Goal: Transaction & Acquisition: Download file/media

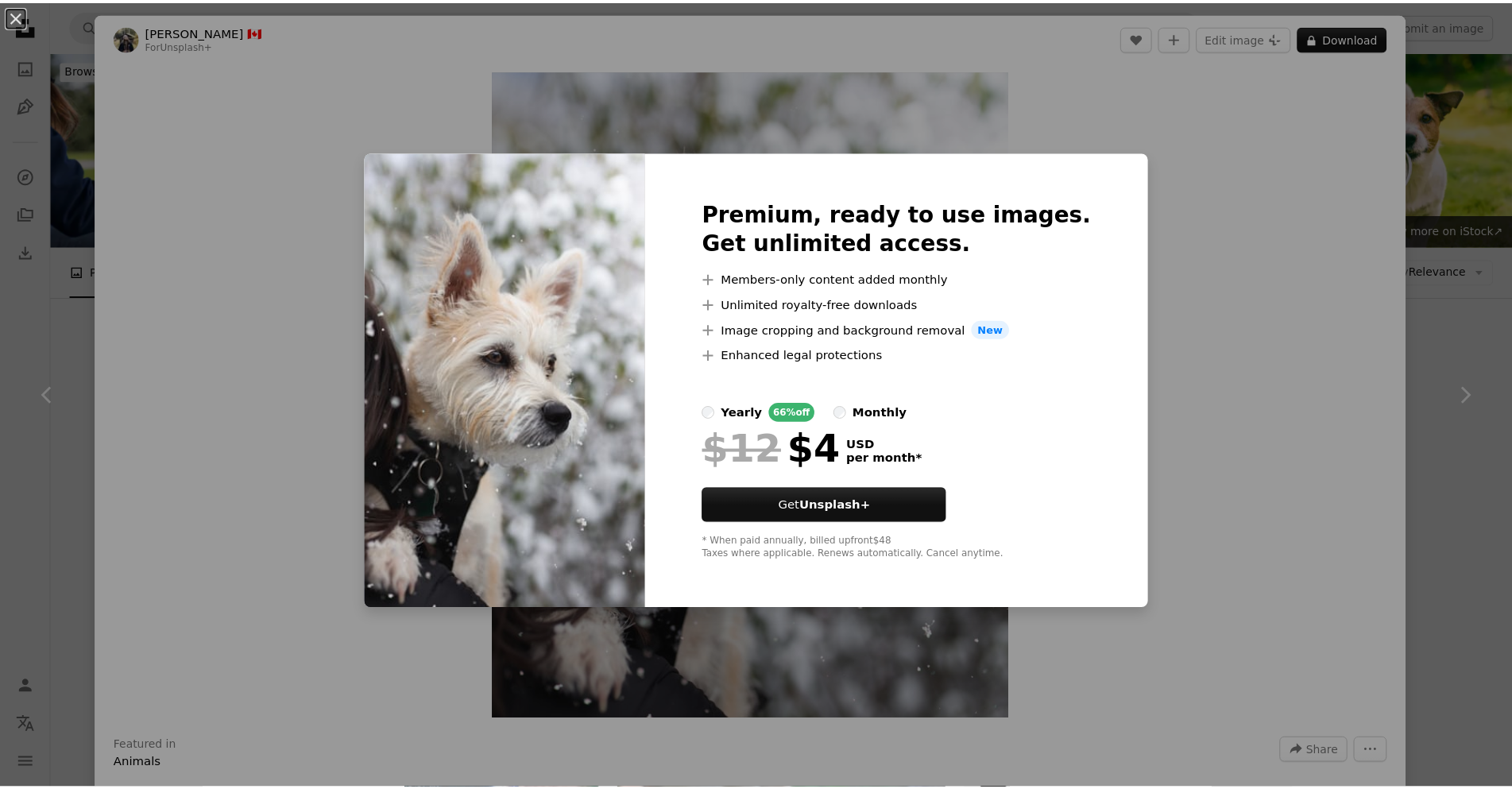
scroll to position [953, 0]
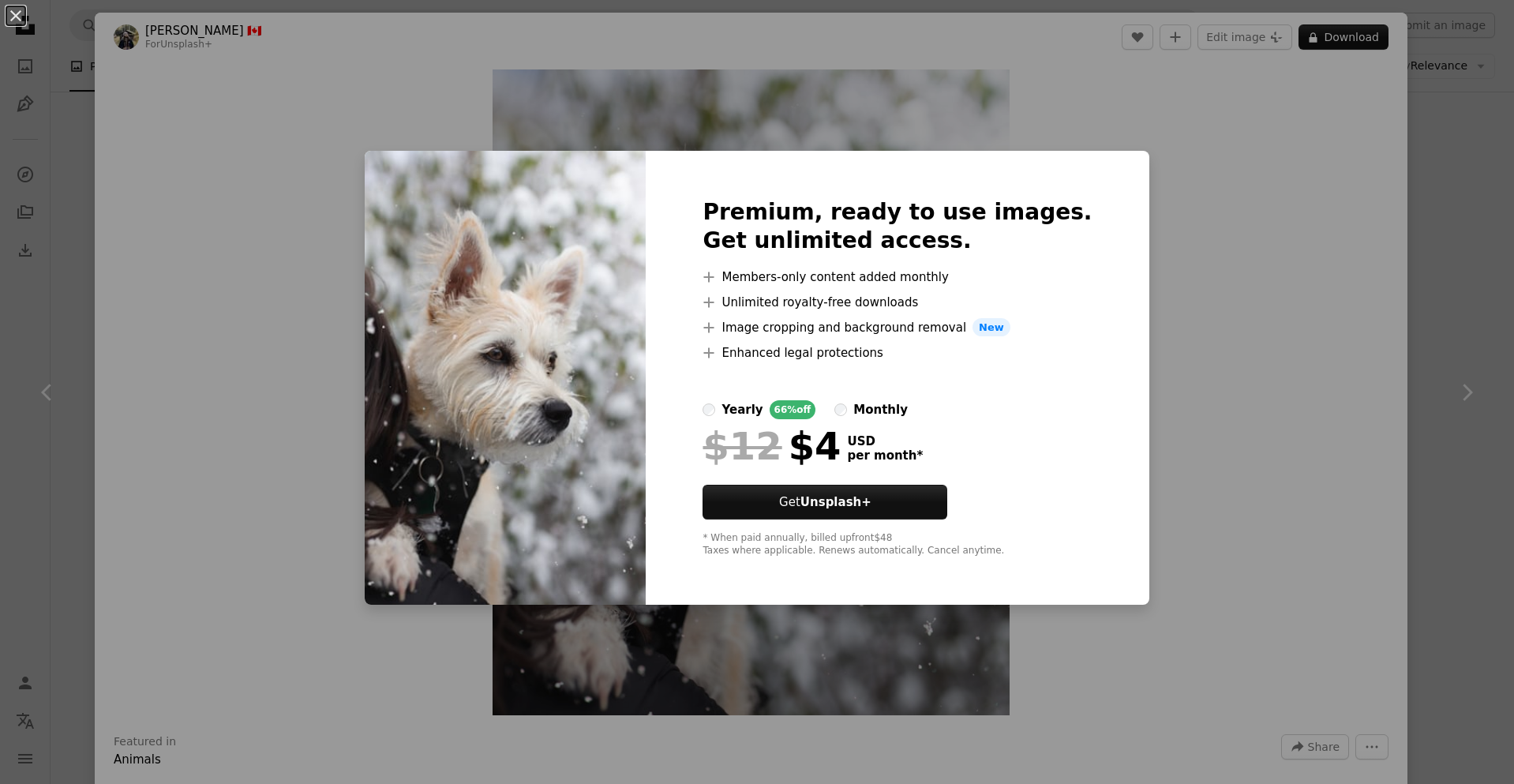
click at [1298, 202] on div "An X shape Premium, ready to use images. Get unlimited access. A plus sign Memb…" at bounding box center [757, 392] width 1514 height 784
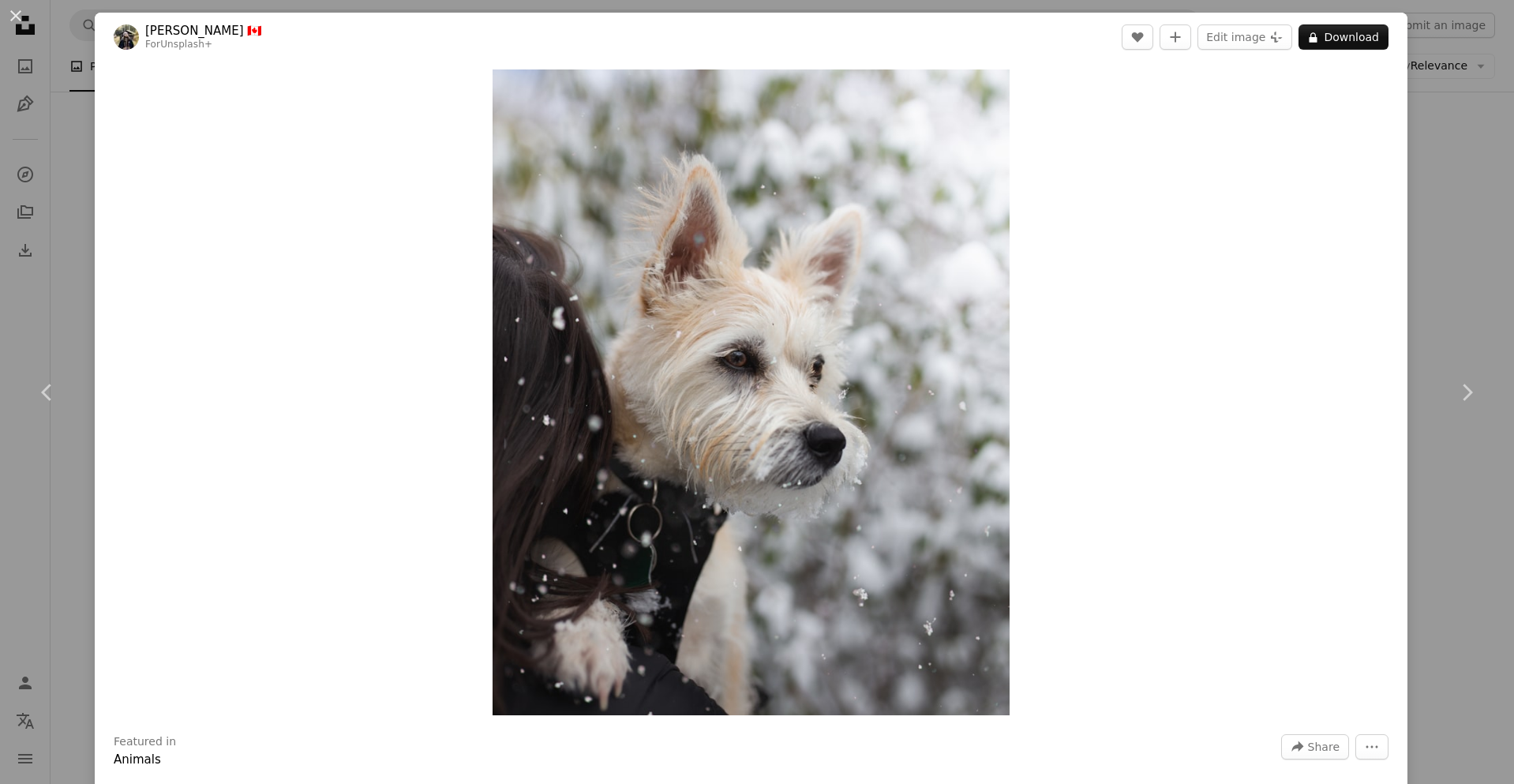
click at [1445, 211] on div "An X shape Chevron left Chevron right [PERSON_NAME] 🇨🇦 For Unsplash+ A heart A …" at bounding box center [757, 392] width 1514 height 784
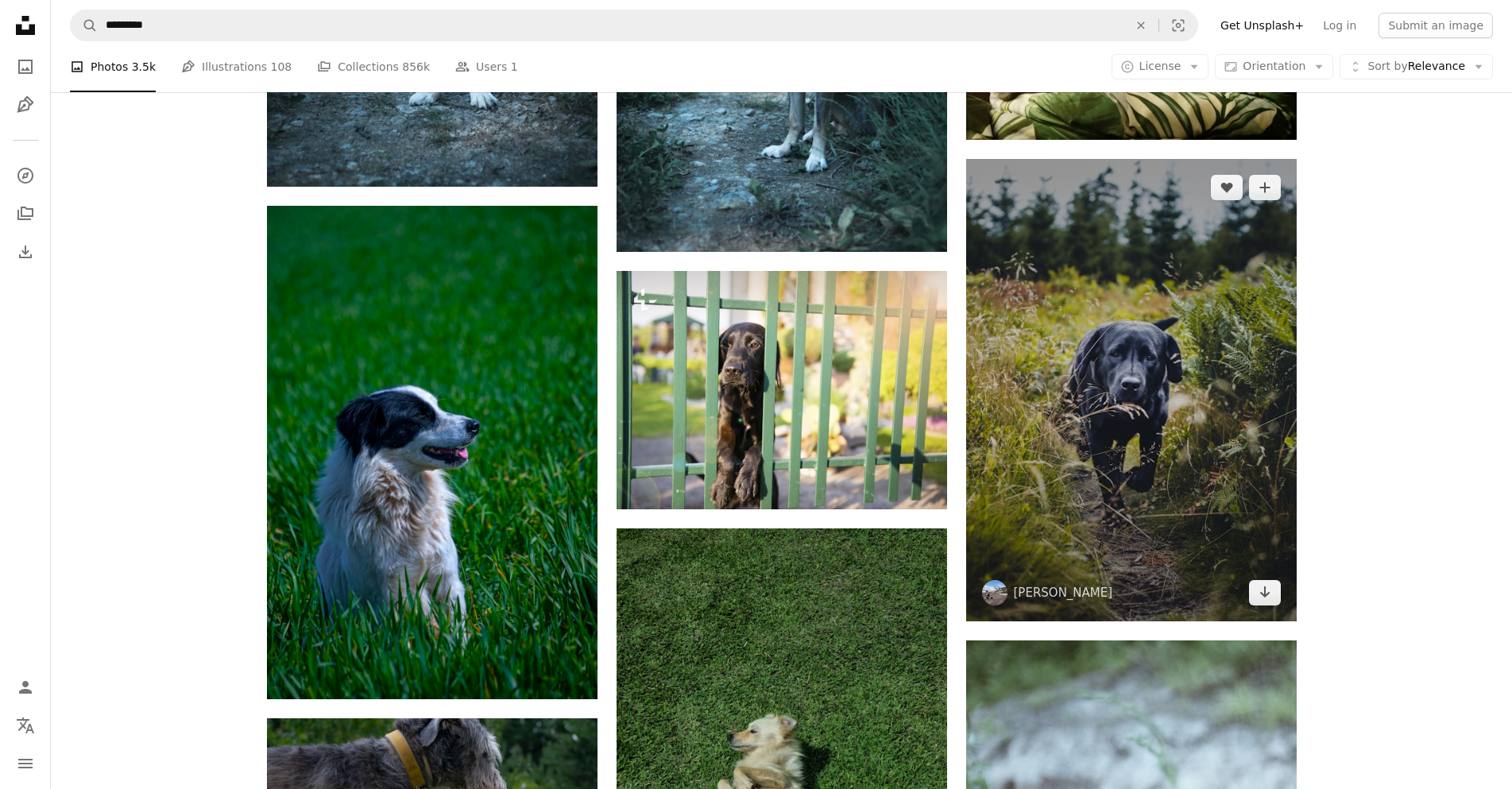
scroll to position [2145, 0]
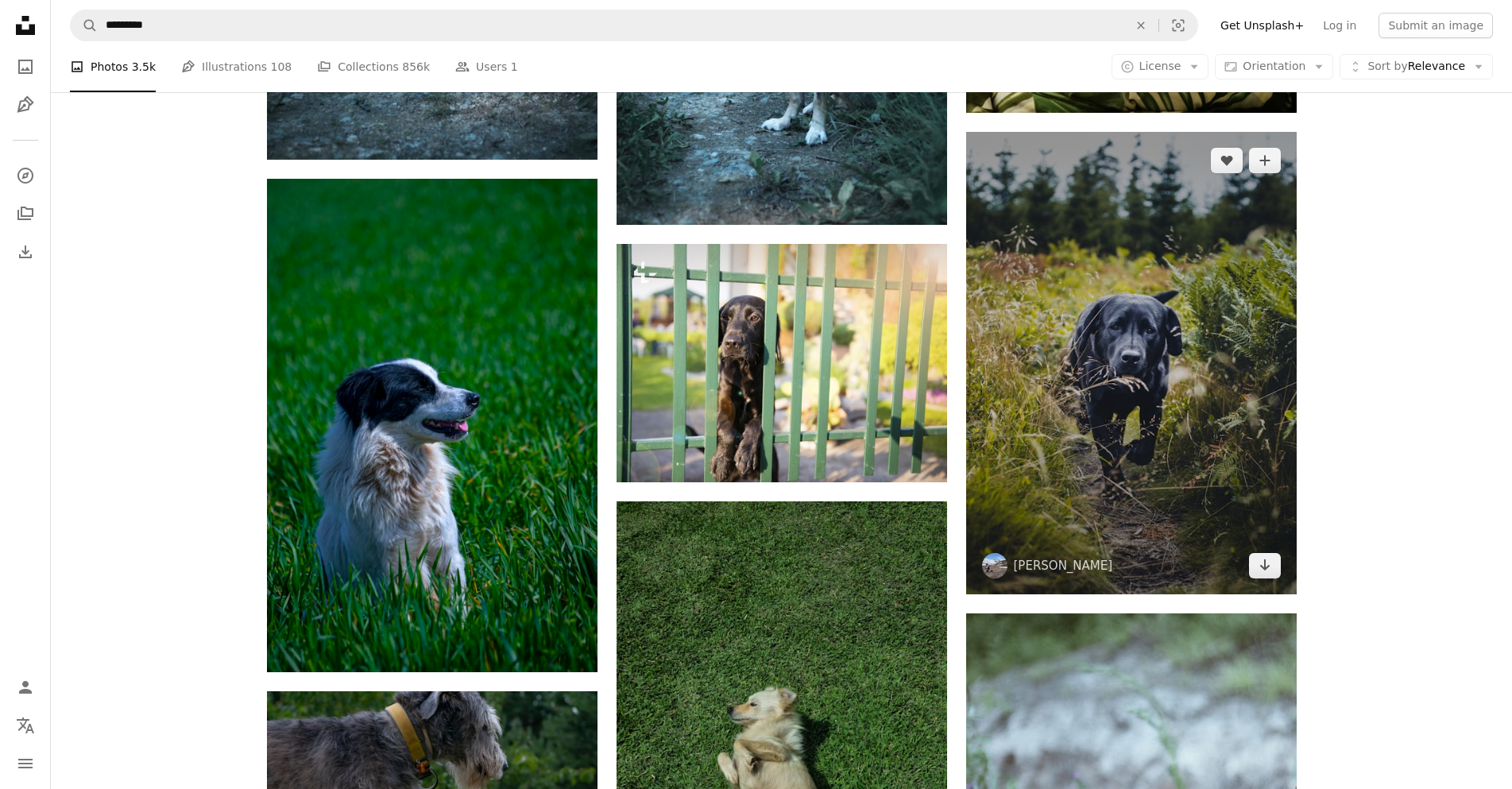
click at [1218, 334] on img at bounding box center [1131, 362] width 331 height 462
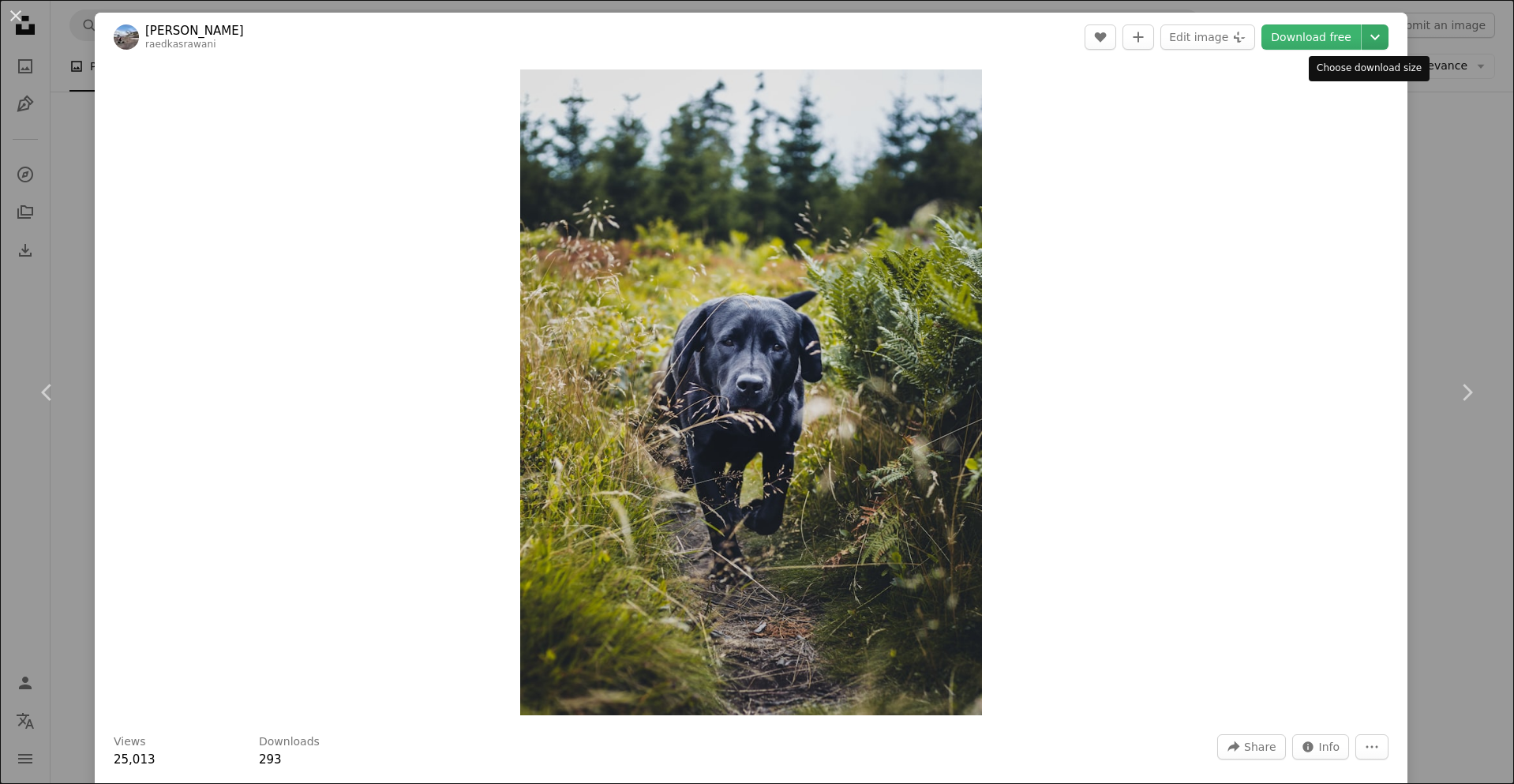
click at [1363, 43] on icon "Chevron down" at bounding box center [1376, 37] width 25 height 19
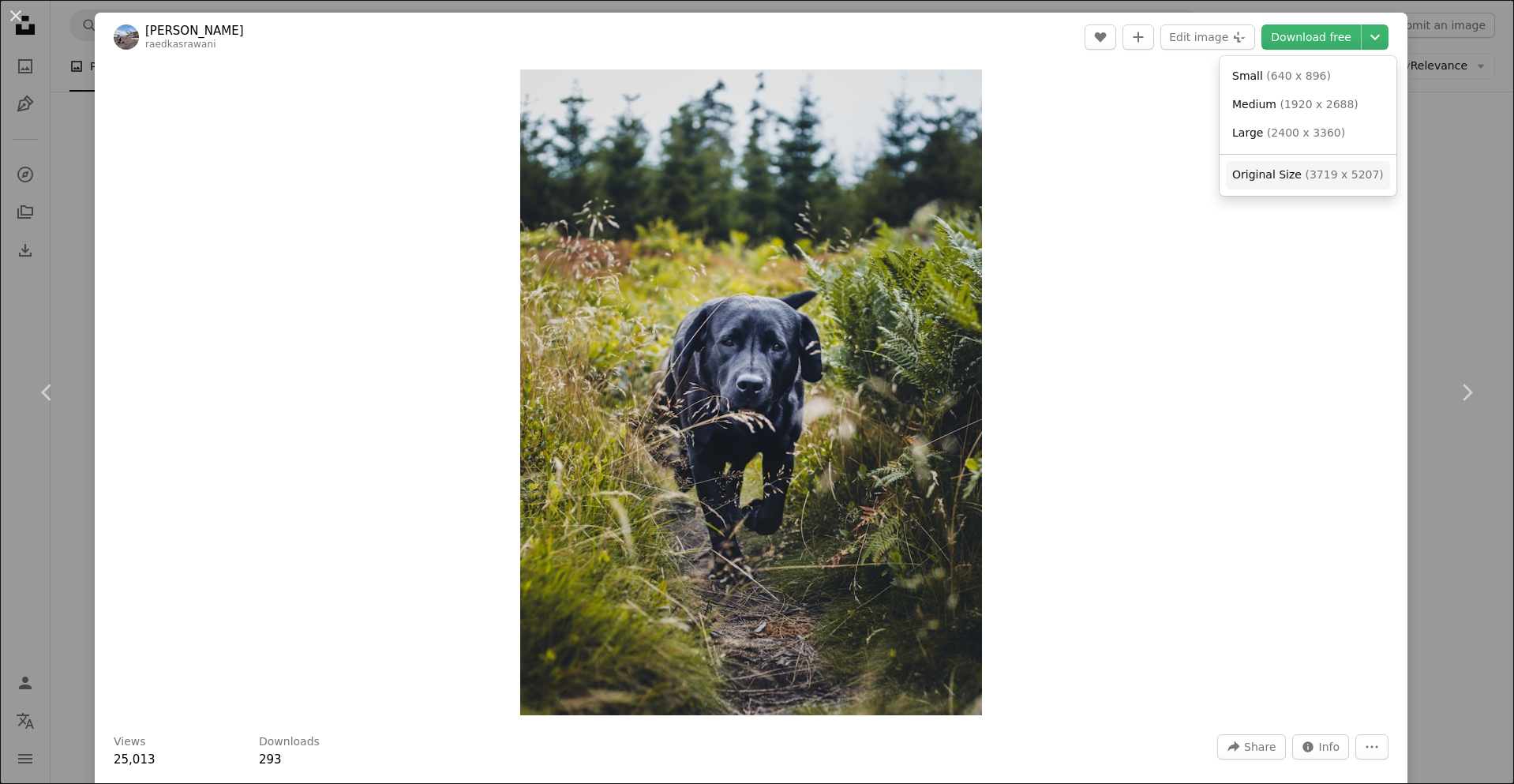
click at [1293, 174] on span "Original Size" at bounding box center [1267, 174] width 70 height 13
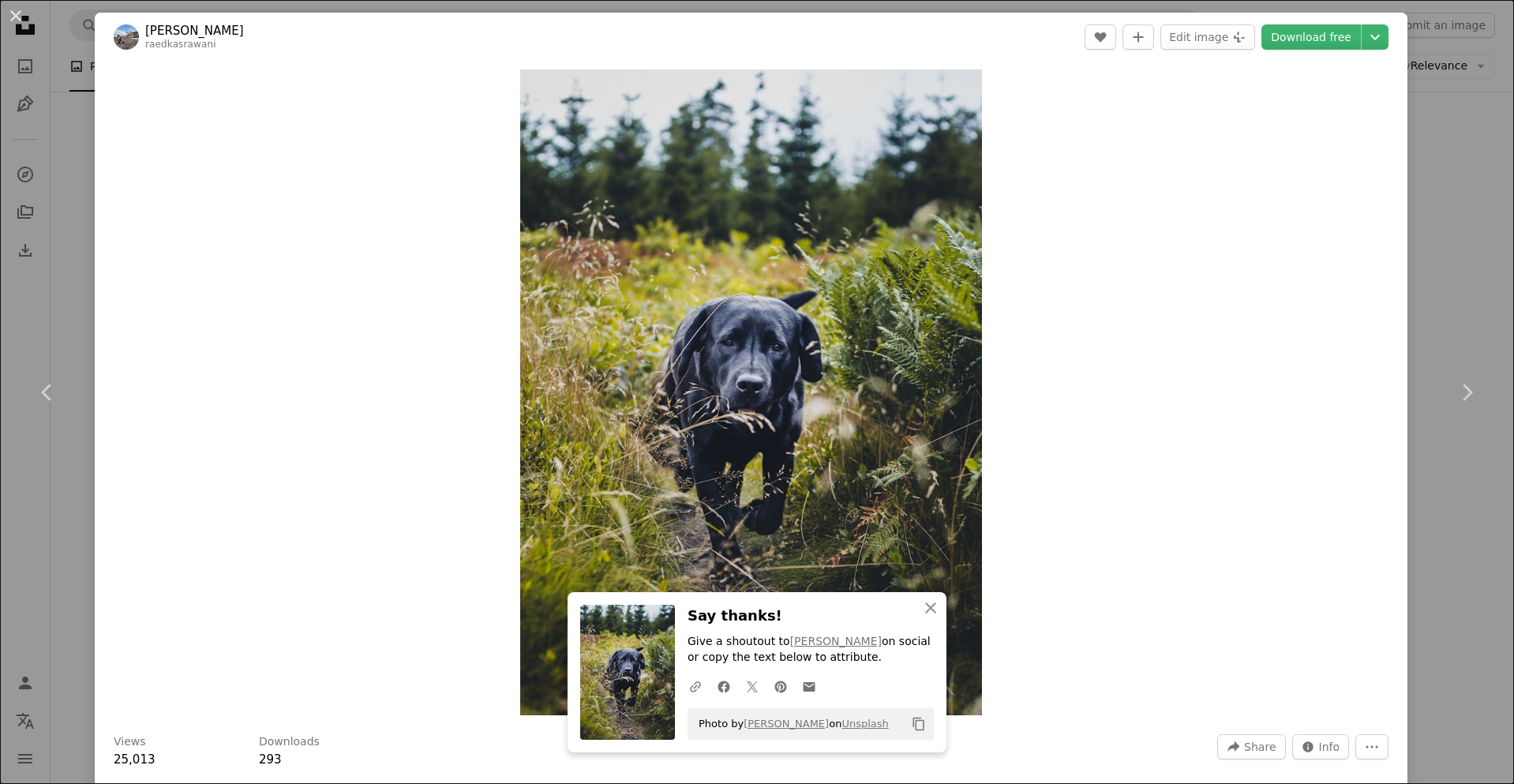
click at [1426, 217] on div "An X shape Chevron left Chevron right Raed Kasrwani raedkasrawani A heart A plu…" at bounding box center [757, 392] width 1514 height 784
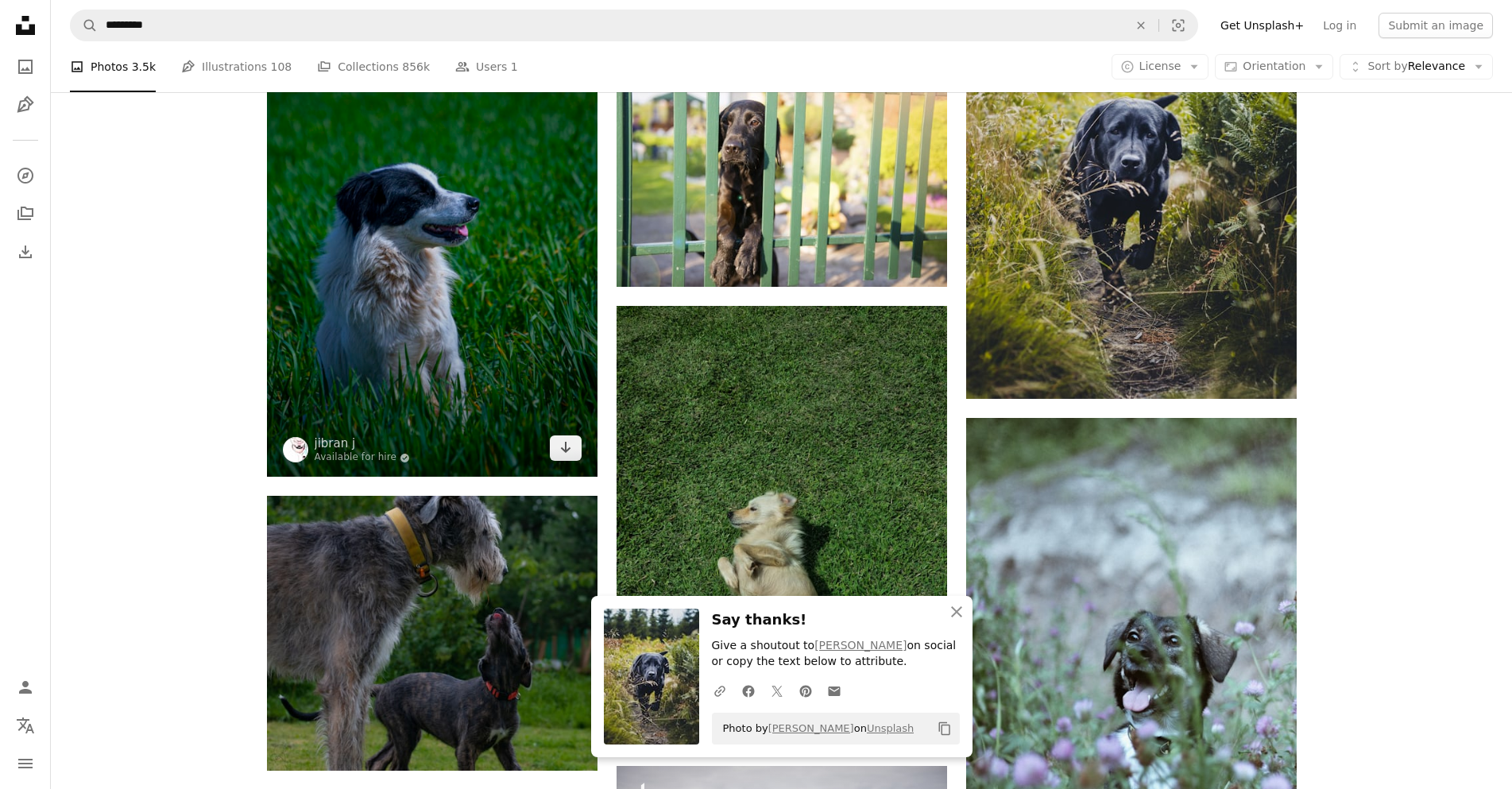
scroll to position [2383, 0]
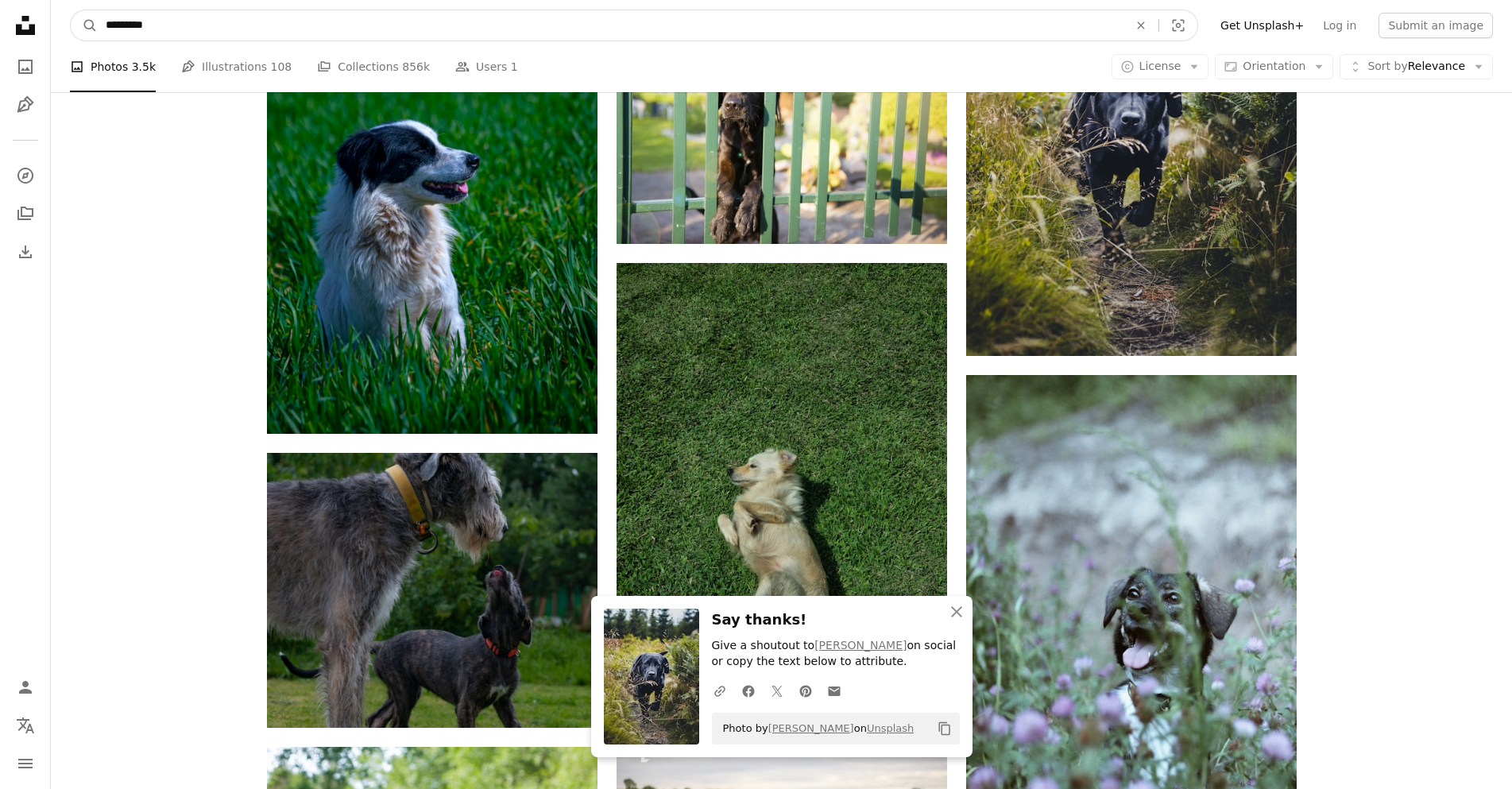
click at [171, 17] on input "*********" at bounding box center [610, 25] width 1026 height 30
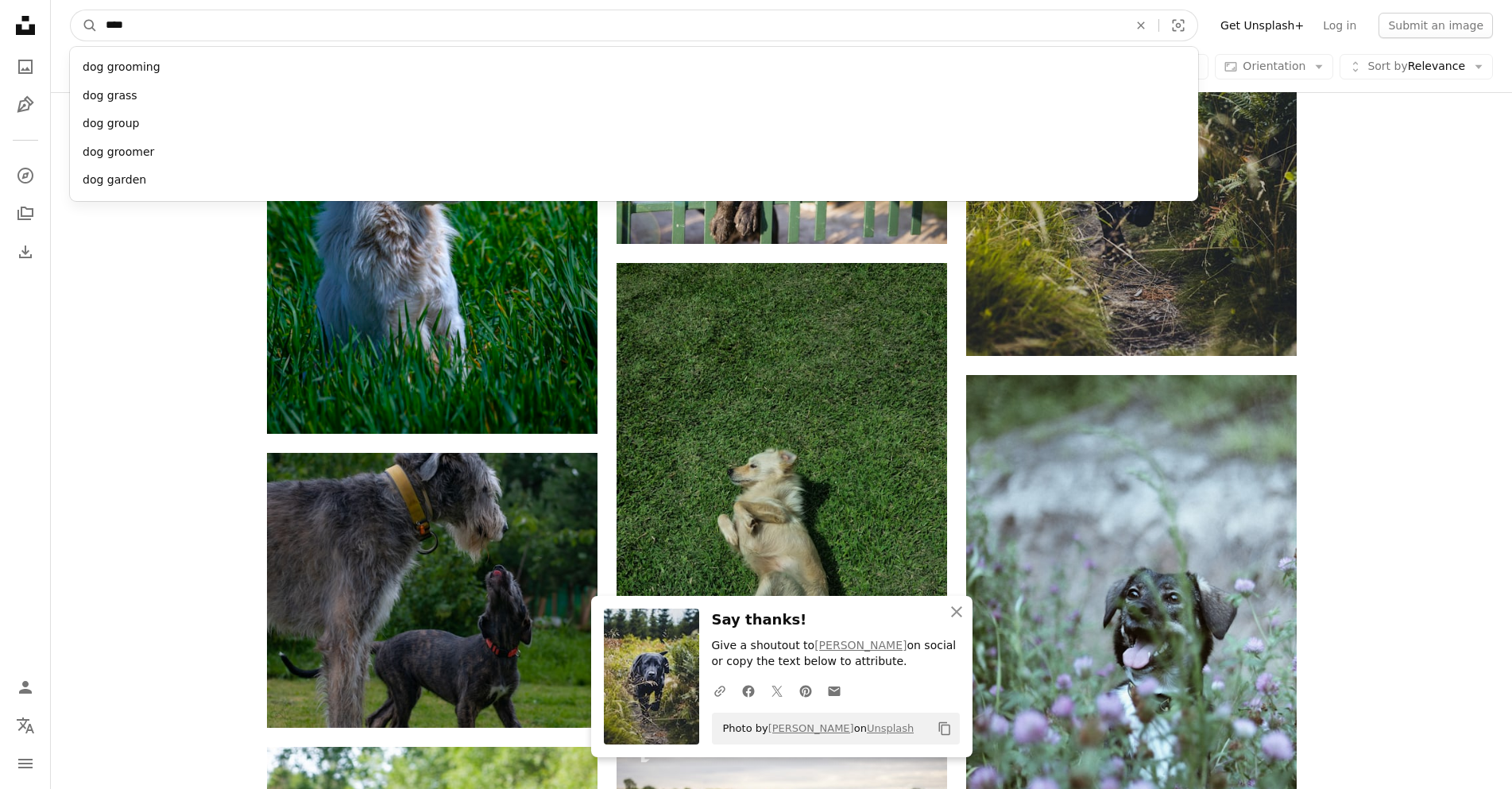
type input "***"
click at [71, 10] on button "A magnifying glass" at bounding box center [85, 25] width 27 height 30
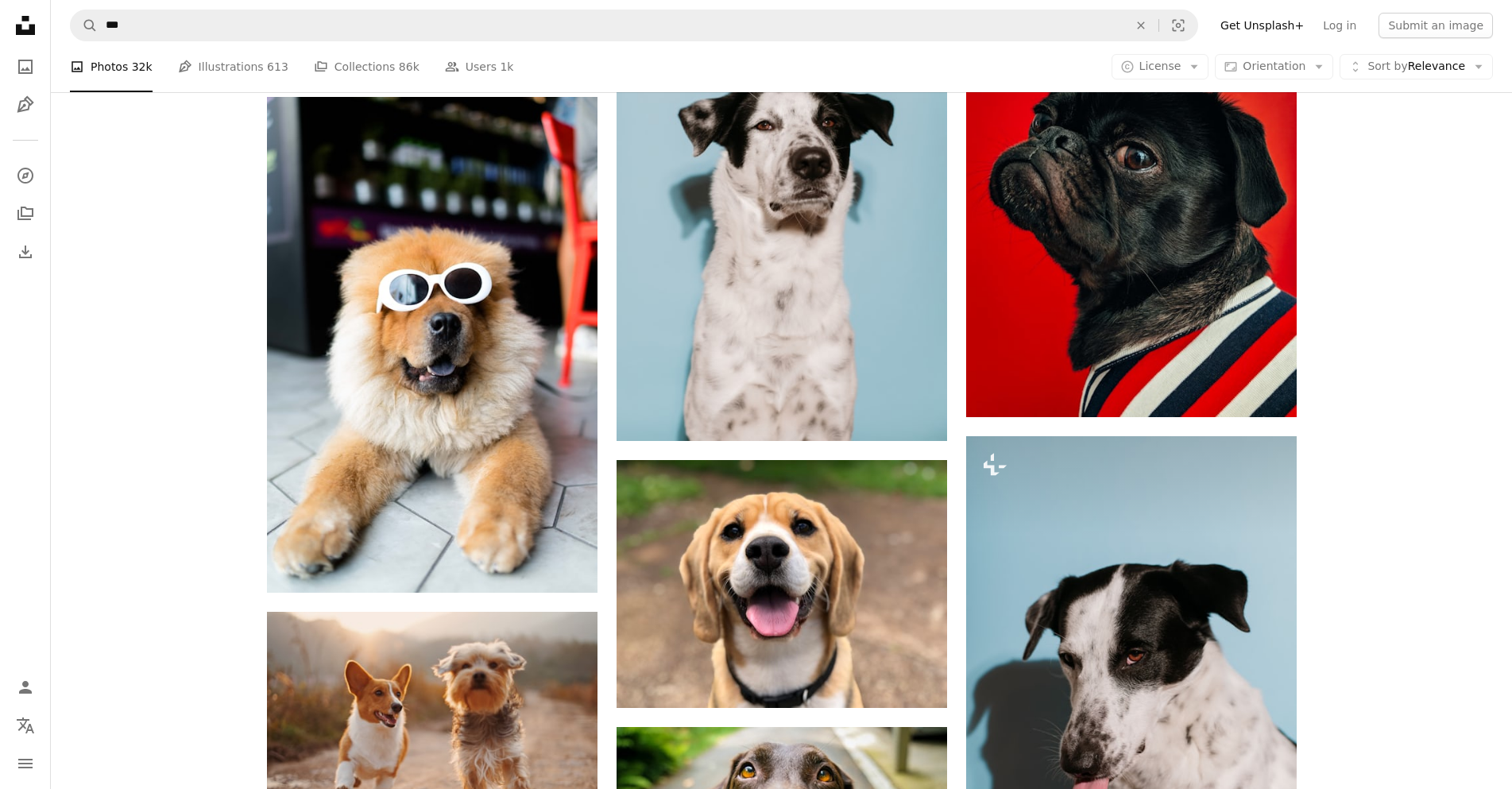
scroll to position [2463, 0]
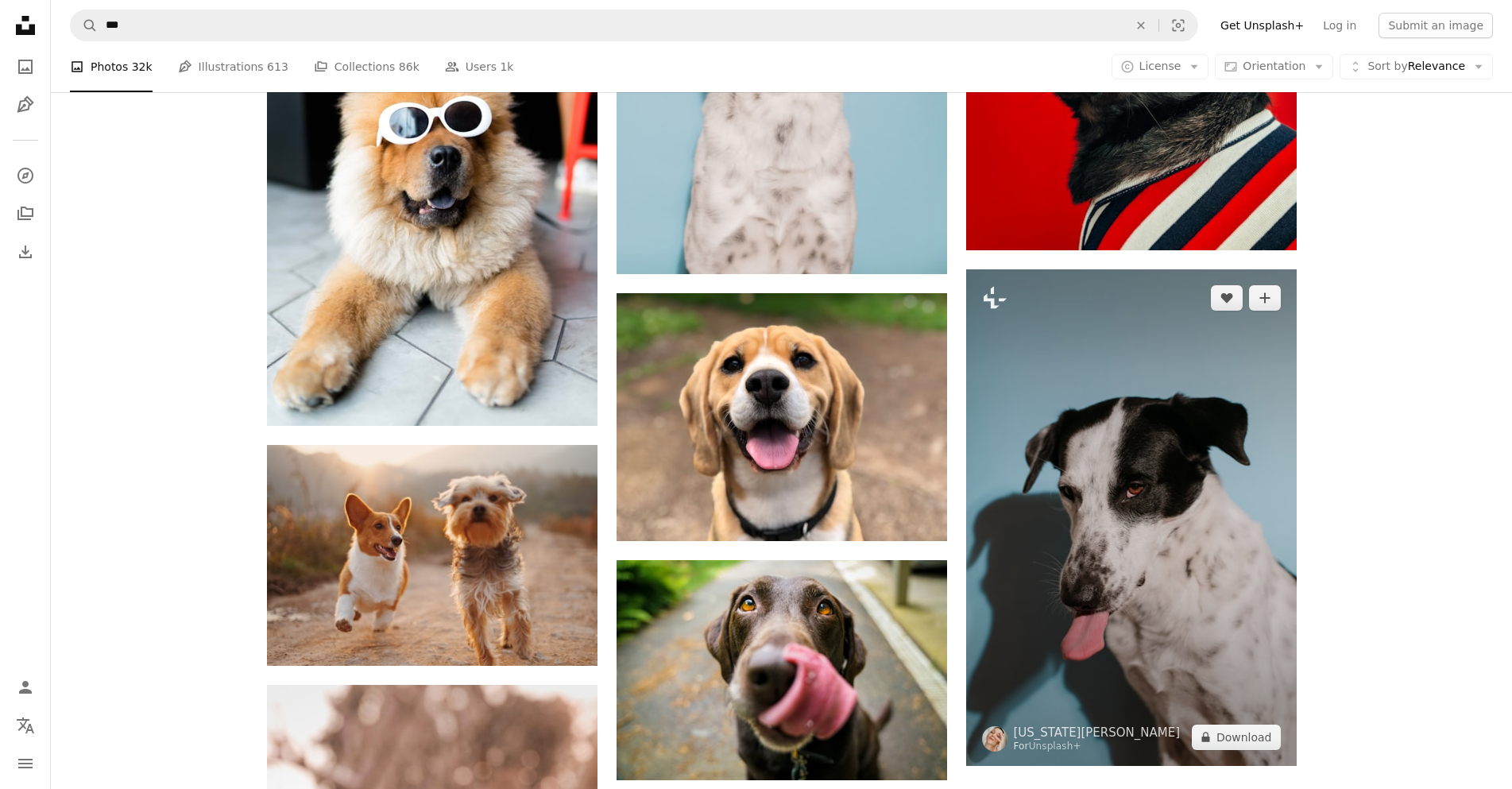
click at [1157, 408] on img at bounding box center [1131, 517] width 331 height 496
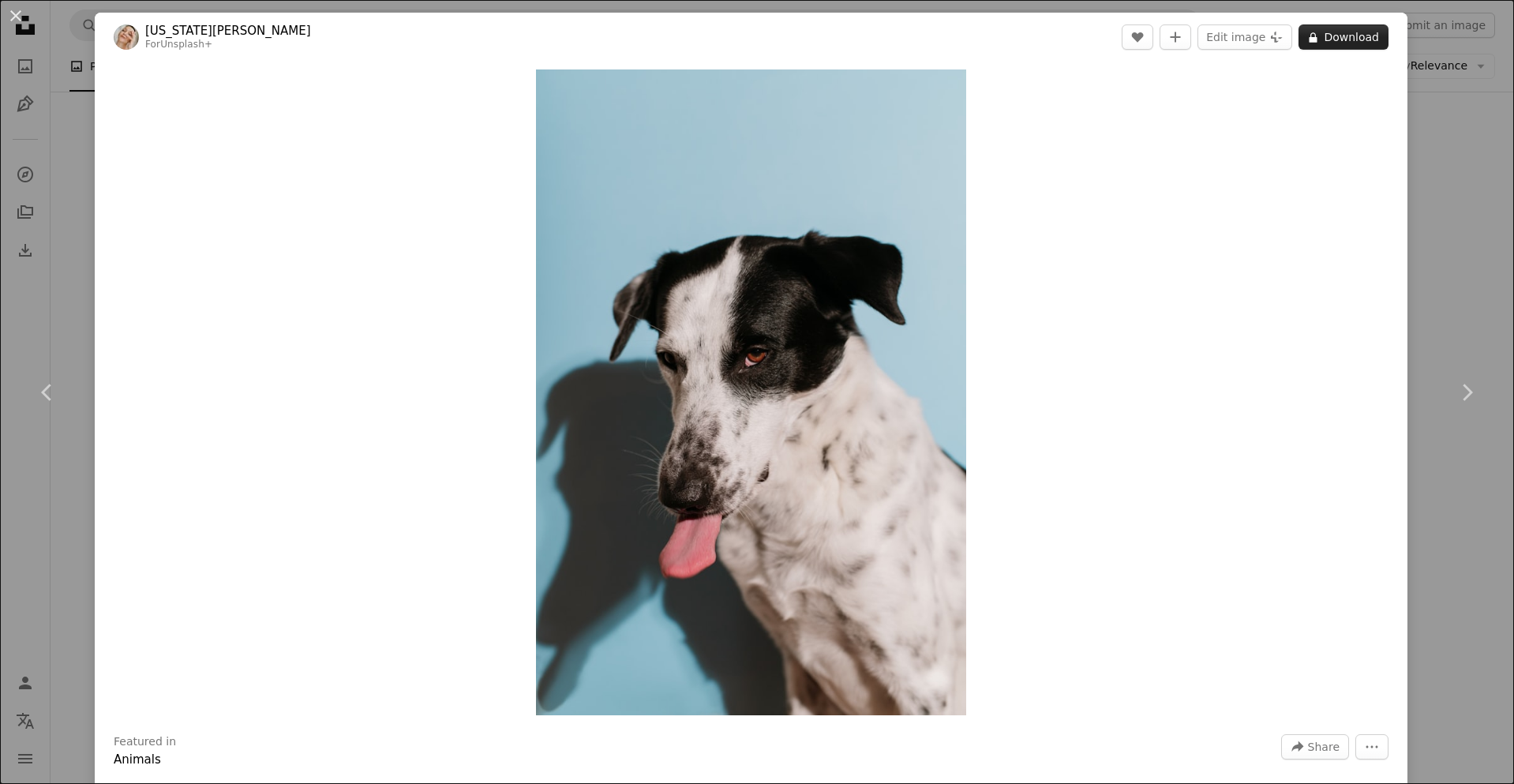
click at [1342, 34] on button "A lock Download" at bounding box center [1343, 37] width 90 height 25
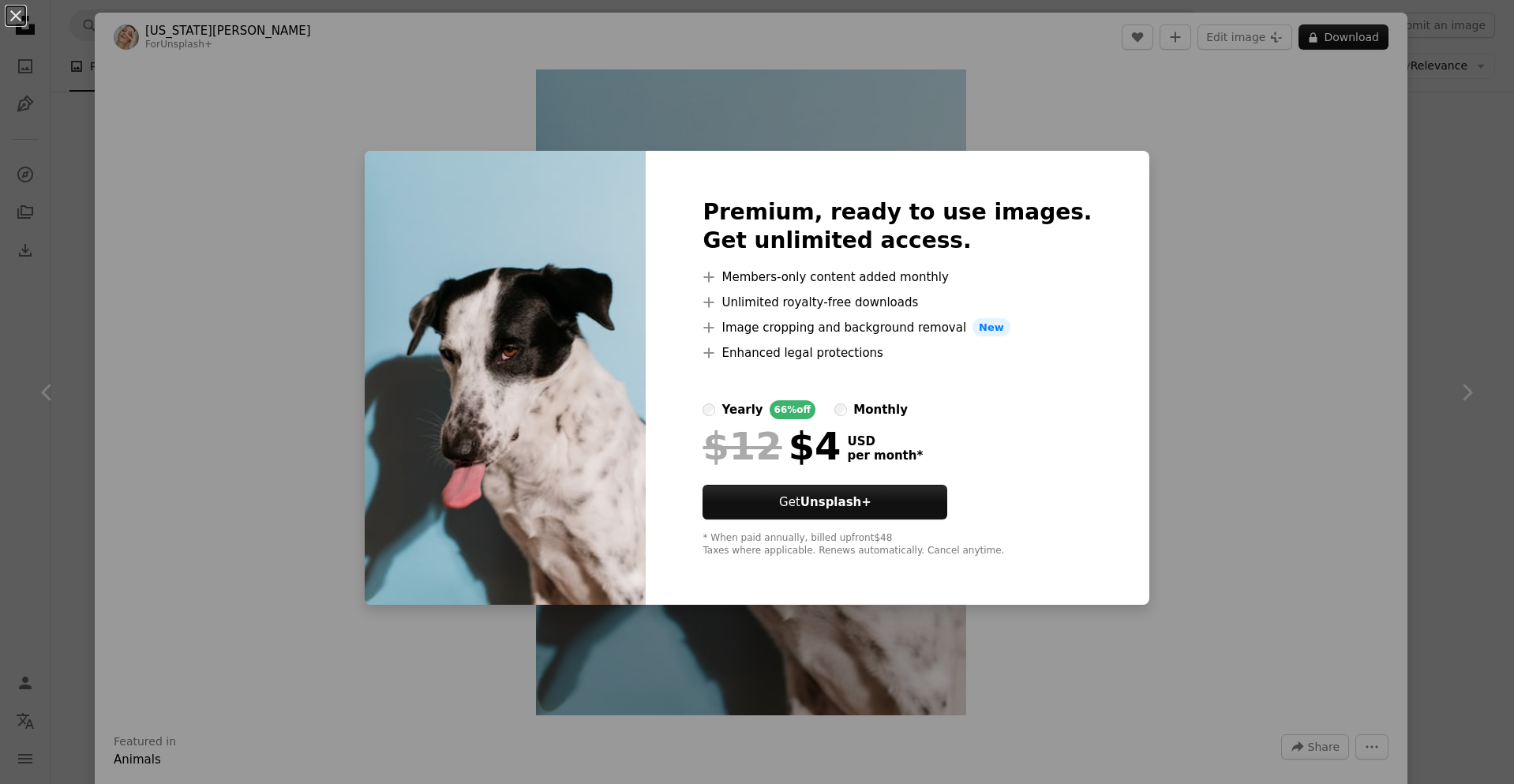
click at [1436, 182] on div "An X shape Premium, ready to use images. Get unlimited access. A plus sign Memb…" at bounding box center [757, 392] width 1514 height 784
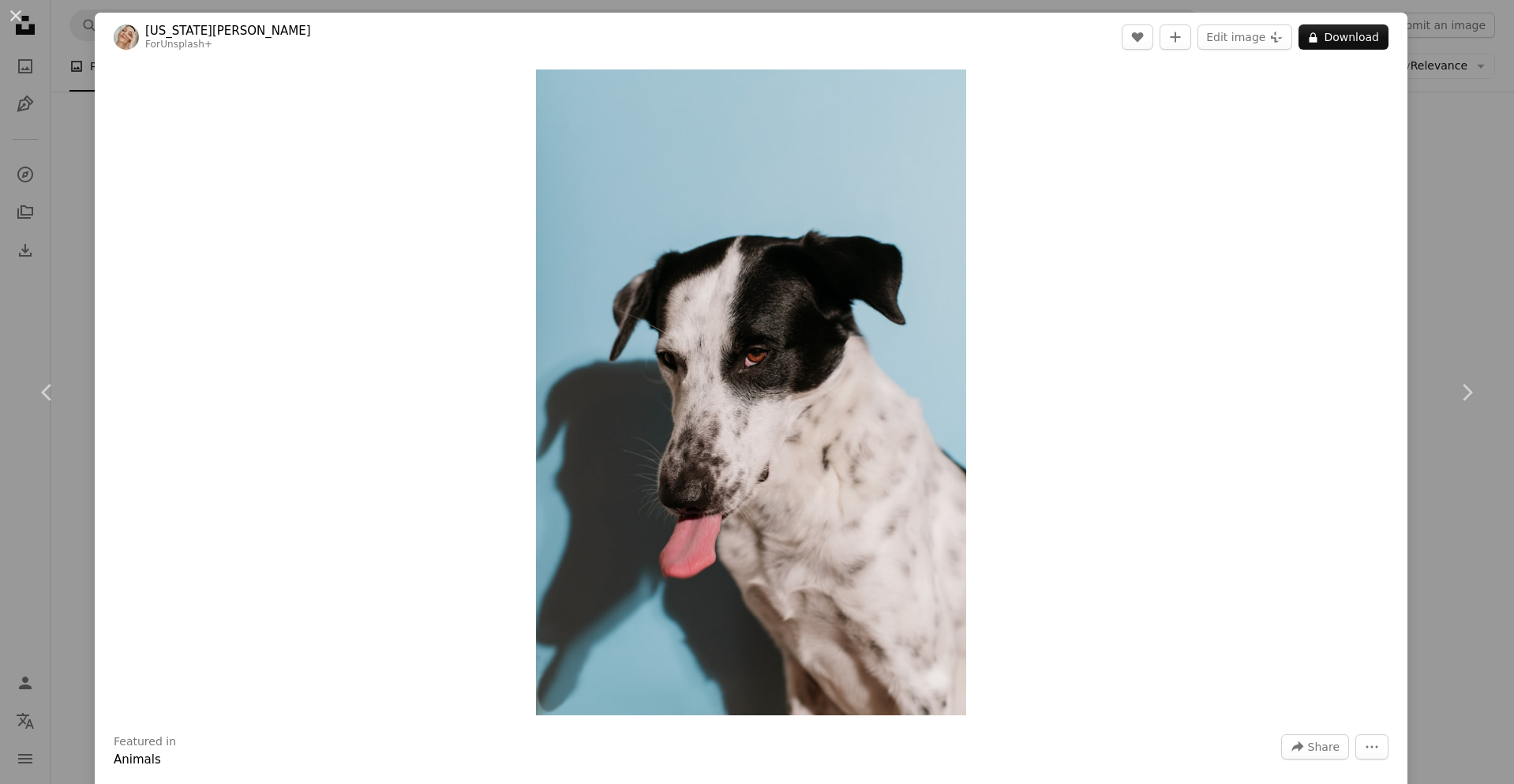
click at [1438, 195] on div "An X shape Chevron left Chevron right [US_STATE][PERSON_NAME] For Unsplash+ A h…" at bounding box center [757, 392] width 1514 height 784
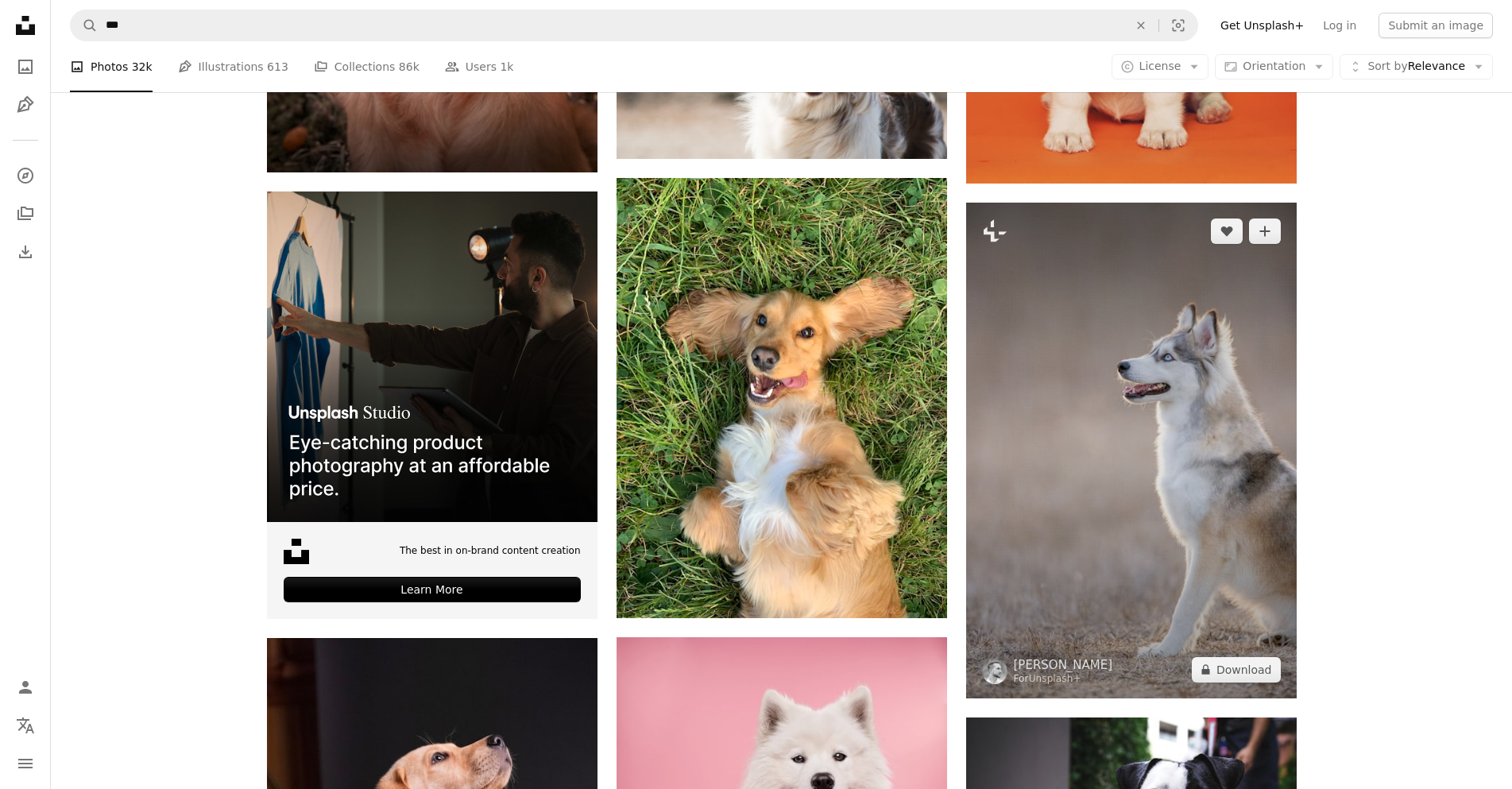
scroll to position [3574, 0]
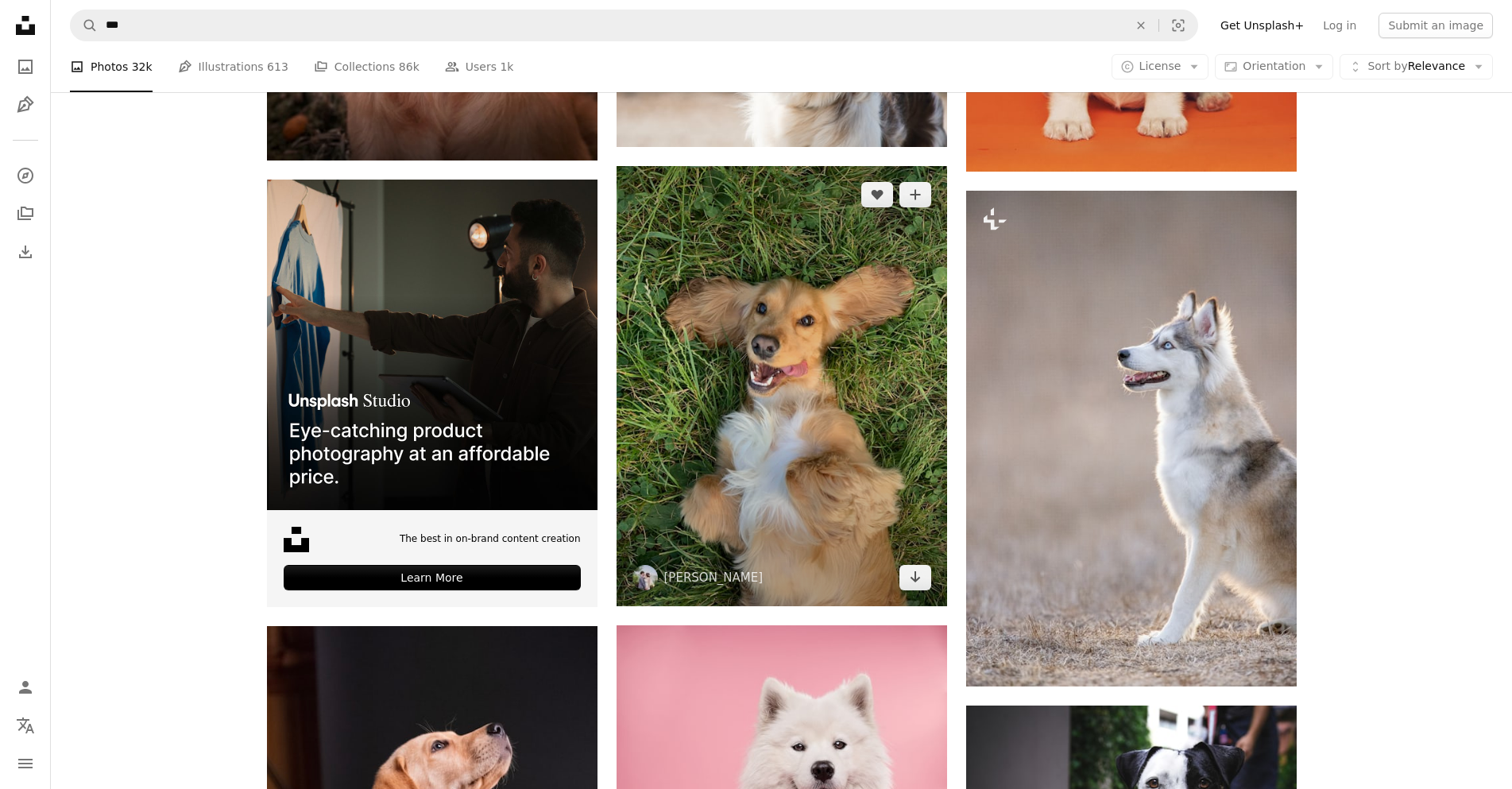
click at [858, 323] on img at bounding box center [782, 386] width 331 height 441
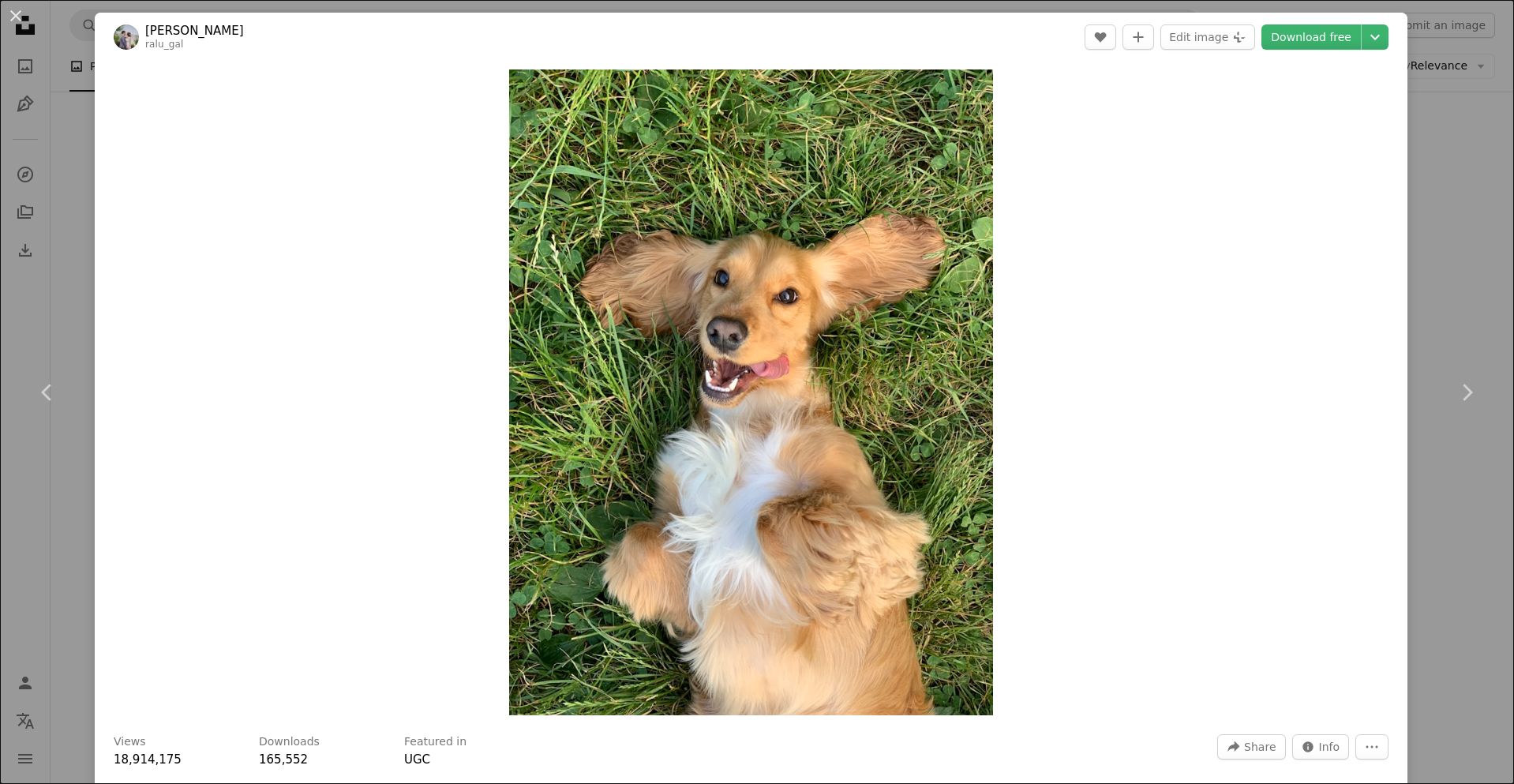
drag, startPoint x: 1389, startPoint y: 34, endPoint x: 1377, endPoint y: 40, distance: 13.4
click at [1382, 37] on header "Ralu Gal ralu_gal A heart A plus sign Edit image Plus sign for Unsplash+ Downlo…" at bounding box center [751, 37] width 1313 height 49
click at [1365, 43] on icon "Chevron down" at bounding box center [1376, 37] width 25 height 19
click at [1312, 172] on span "( 3024 x 4032 )" at bounding box center [1344, 174] width 78 height 13
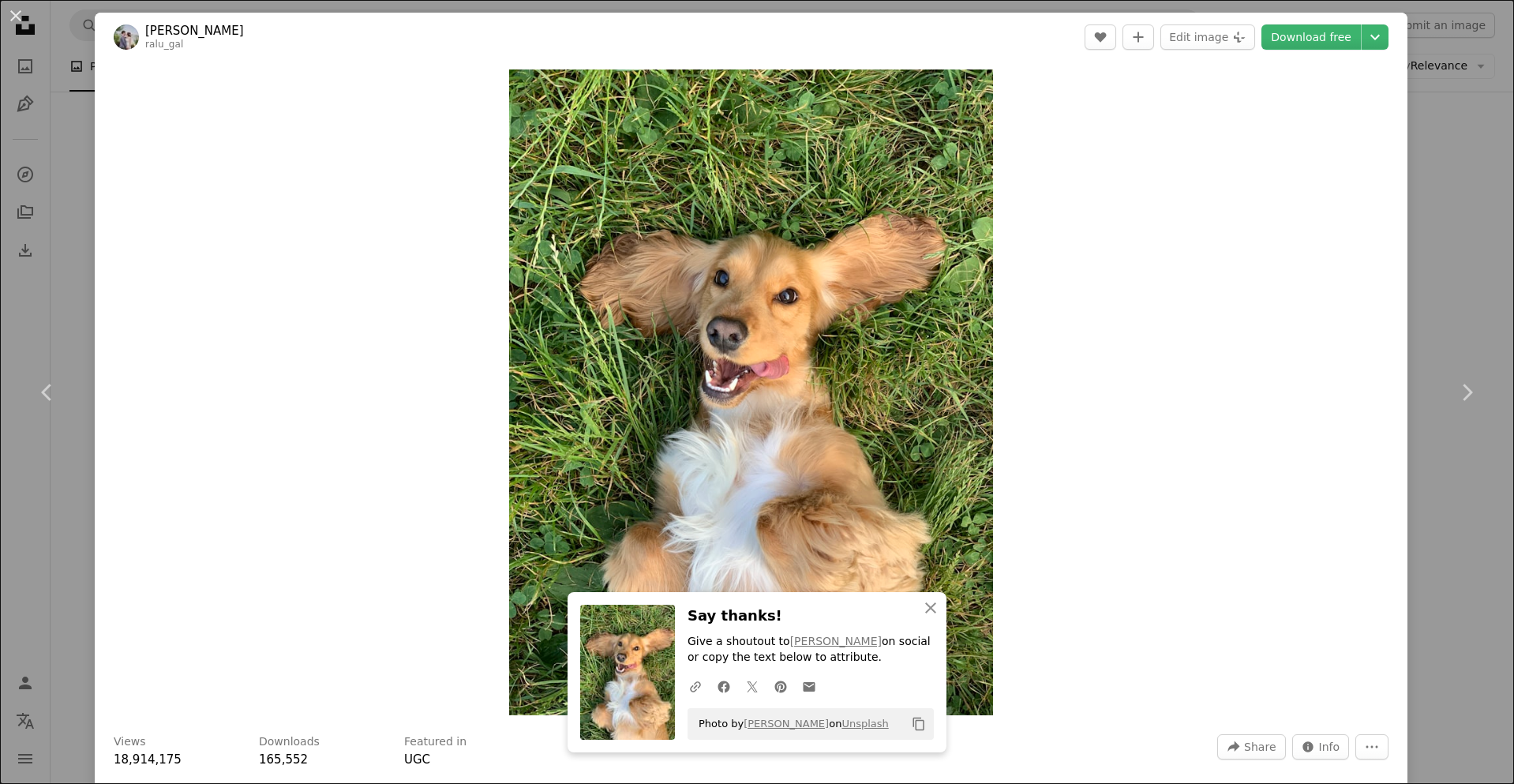
click at [1409, 230] on div "An X shape Chevron left Chevron right Ralu Gal ralu_gal A heart A plus sign Edi…" at bounding box center [757, 392] width 1514 height 784
